Goal: Information Seeking & Learning: Learn about a topic

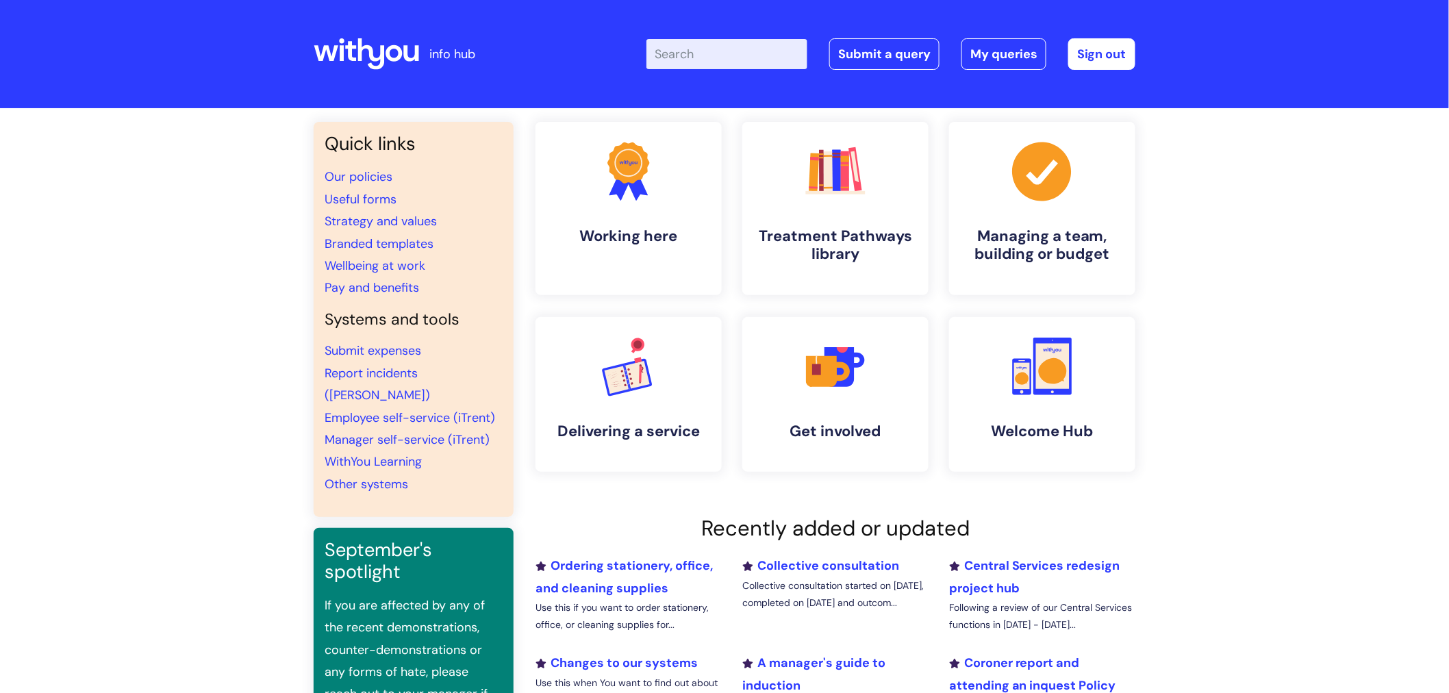
click at [737, 65] on input "Enter your search term here..." at bounding box center [726, 54] width 161 height 30
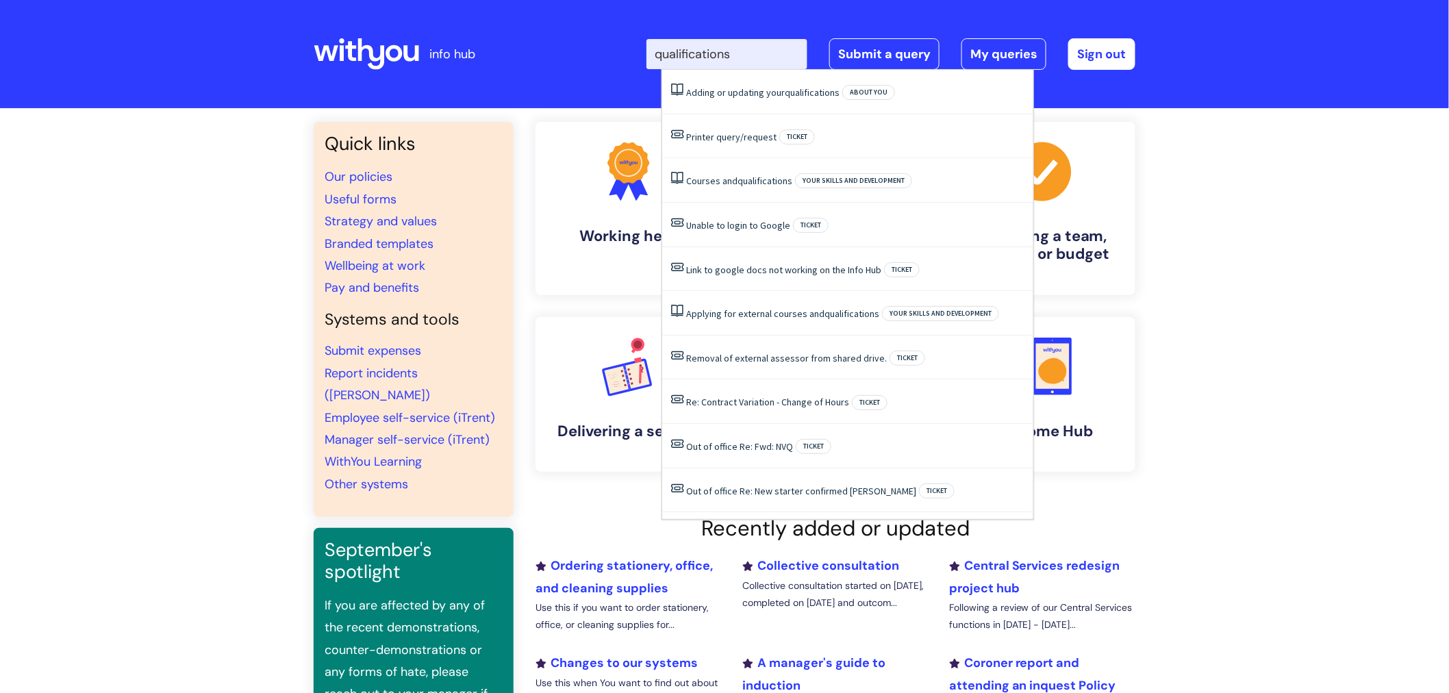
type input "qualifications"
click button "Search" at bounding box center [0, 0] width 0 height 0
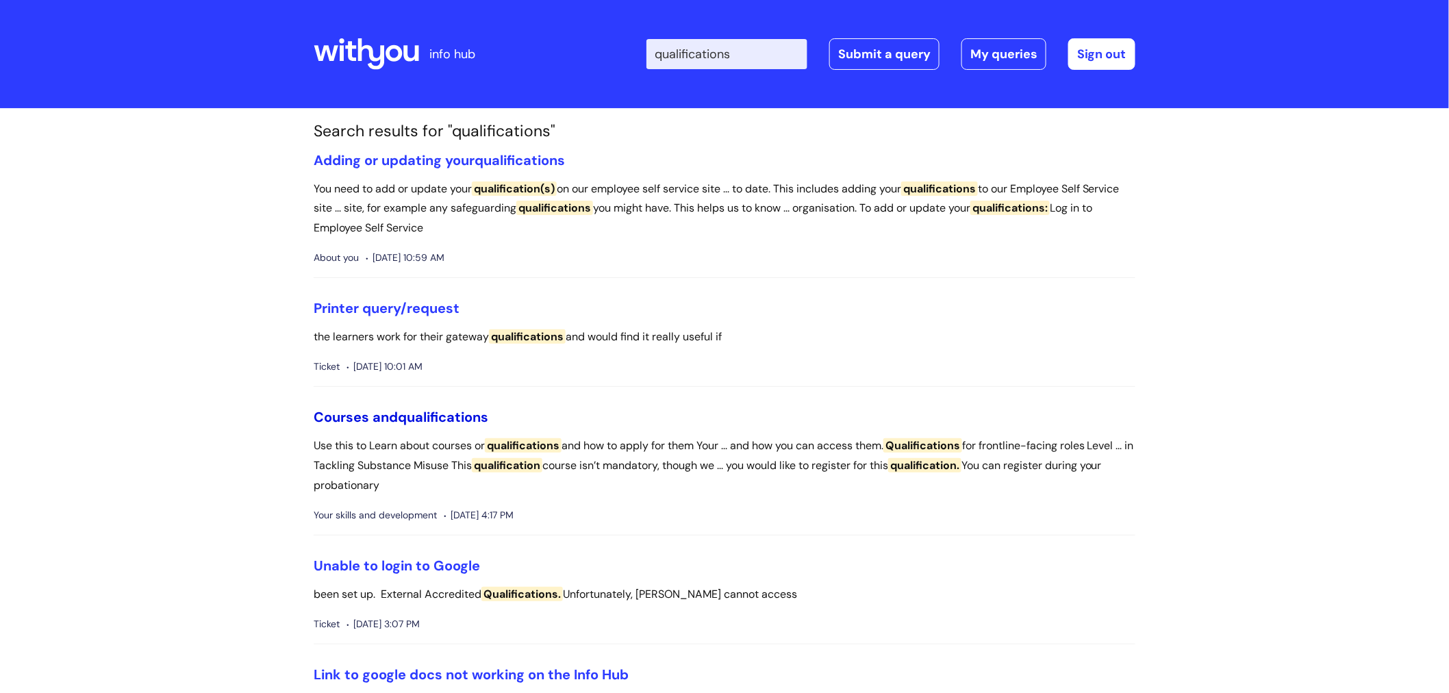
click at [463, 415] on span "qualifications" at bounding box center [443, 417] width 90 height 18
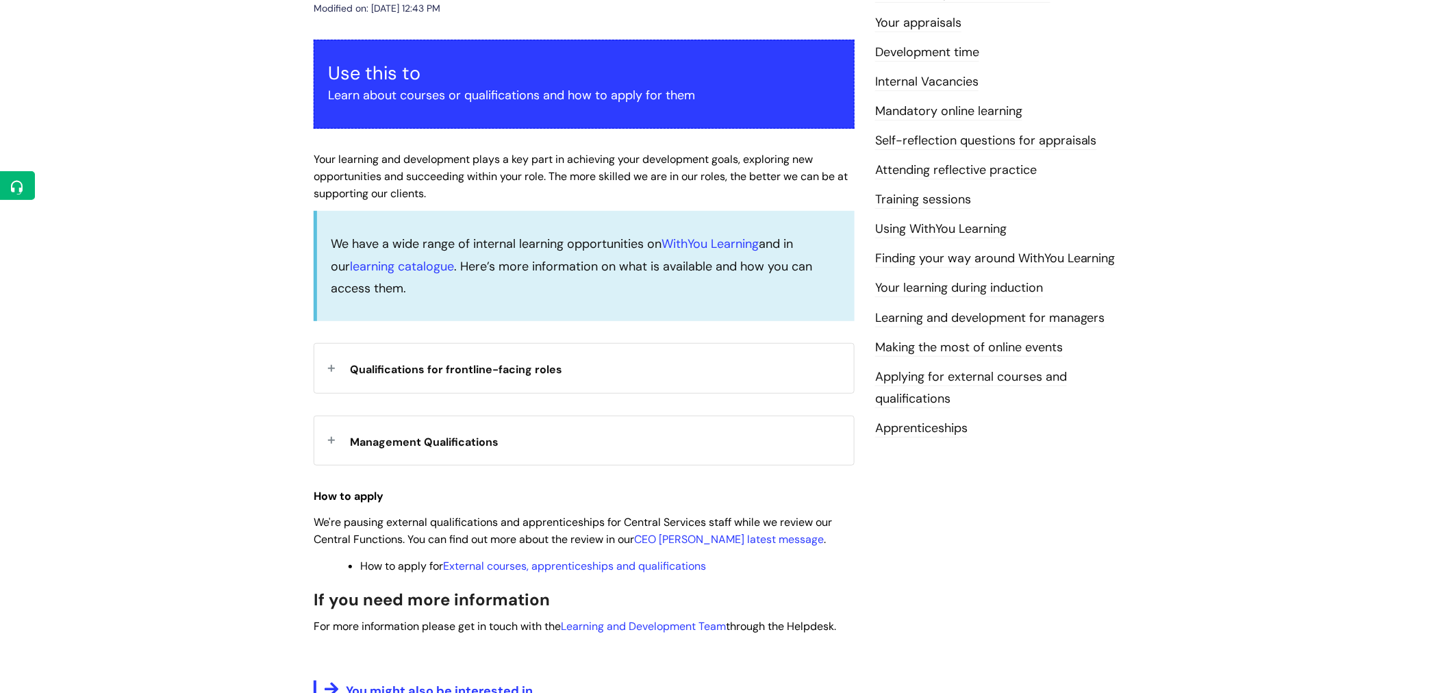
scroll to position [223, 0]
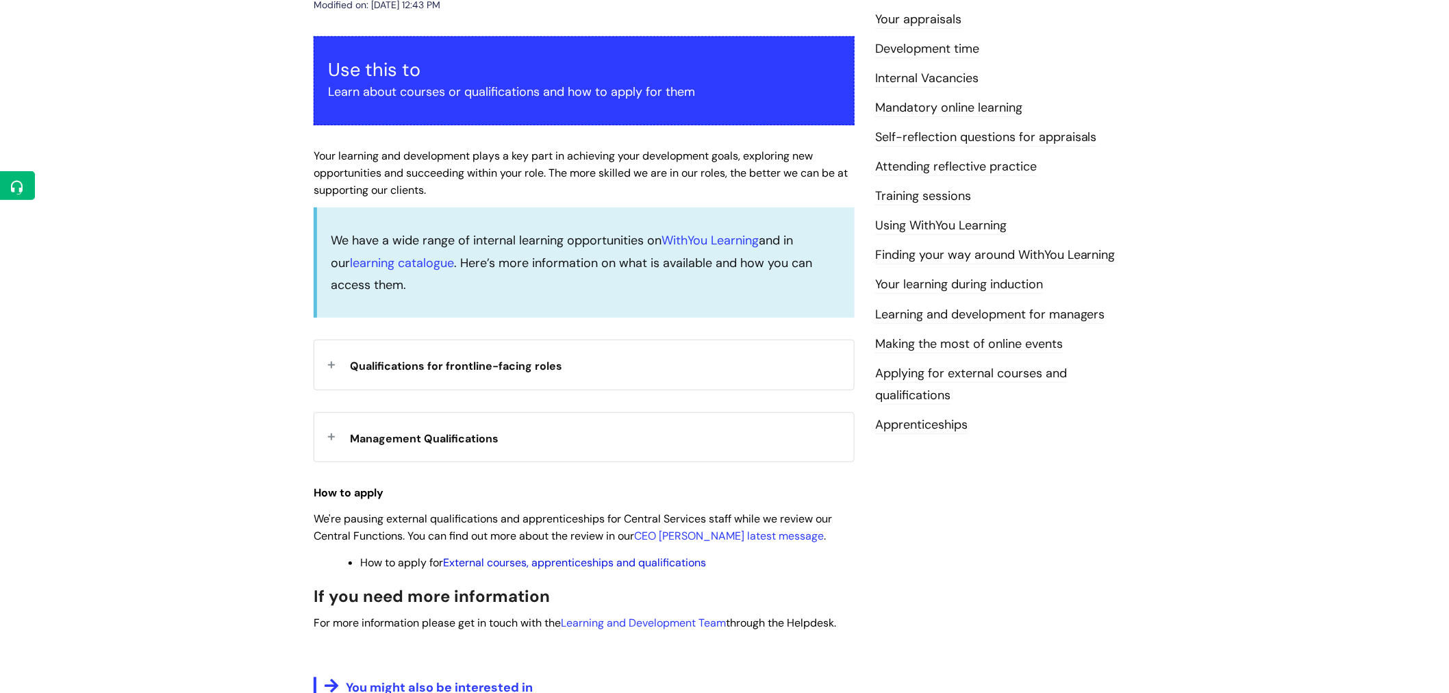
click at [662, 565] on link "External courses, apprenticeships and qualifications" at bounding box center [574, 562] width 263 height 14
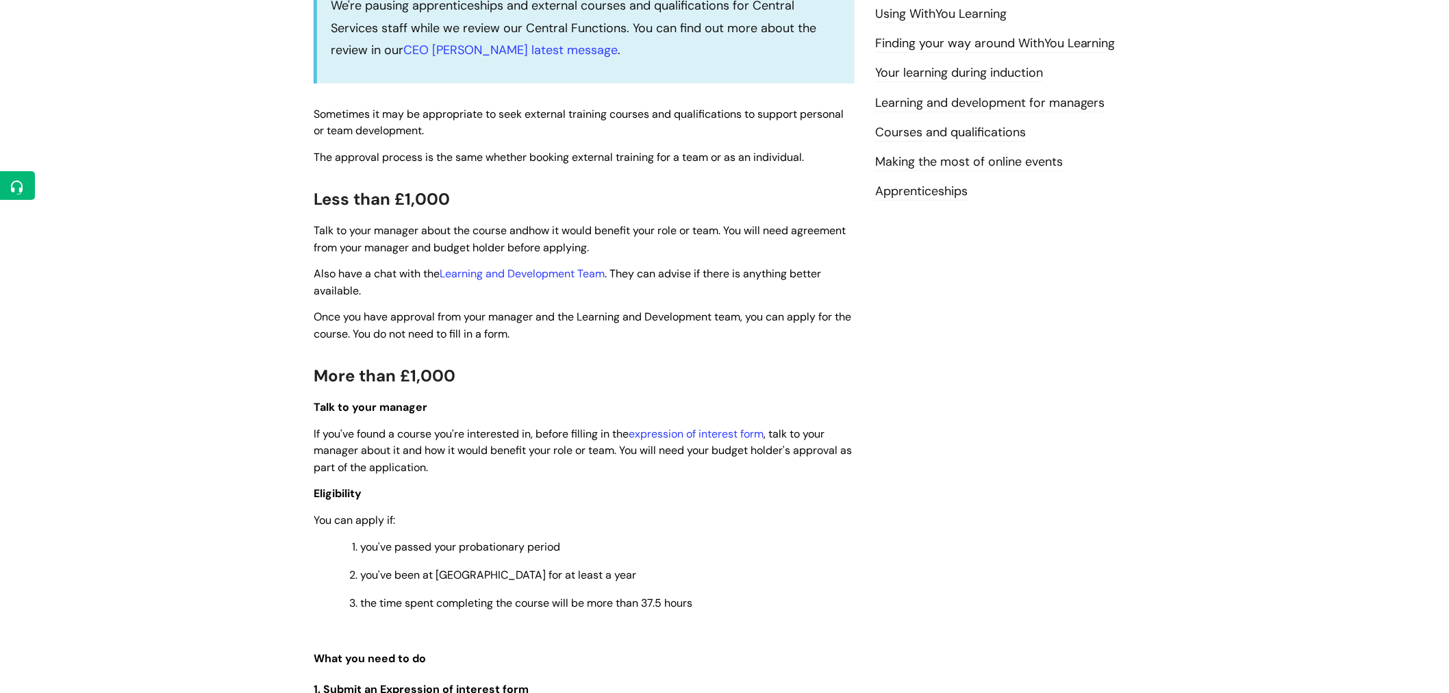
scroll to position [436, 0]
click at [757, 433] on link "expression of interest form" at bounding box center [696, 432] width 135 height 14
